Goal: Navigation & Orientation: Find specific page/section

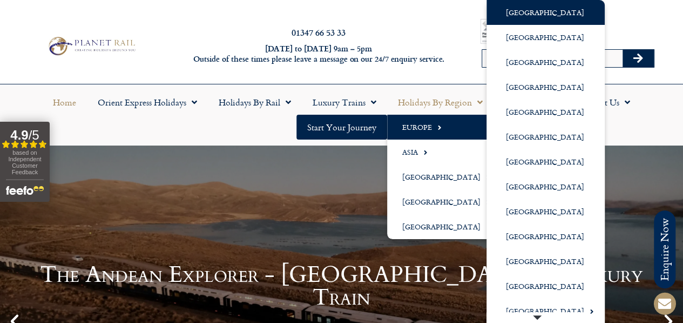
click at [517, 10] on link "[GEOGRAPHIC_DATA]" at bounding box center [546, 12] width 118 height 25
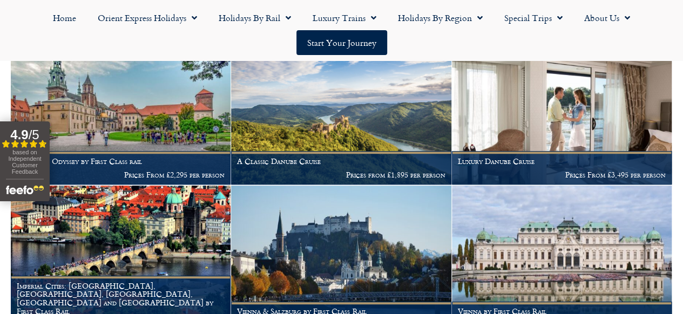
scroll to position [216, 0]
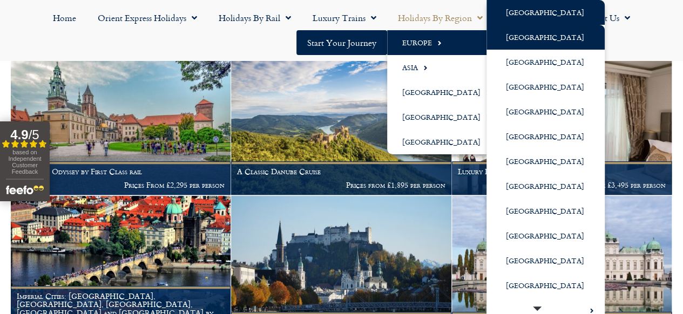
click at [529, 38] on link "[GEOGRAPHIC_DATA]" at bounding box center [546, 37] width 118 height 25
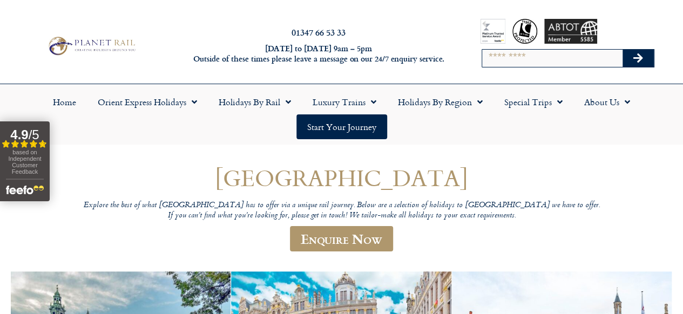
scroll to position [54, 0]
